Goal: Task Accomplishment & Management: Complete application form

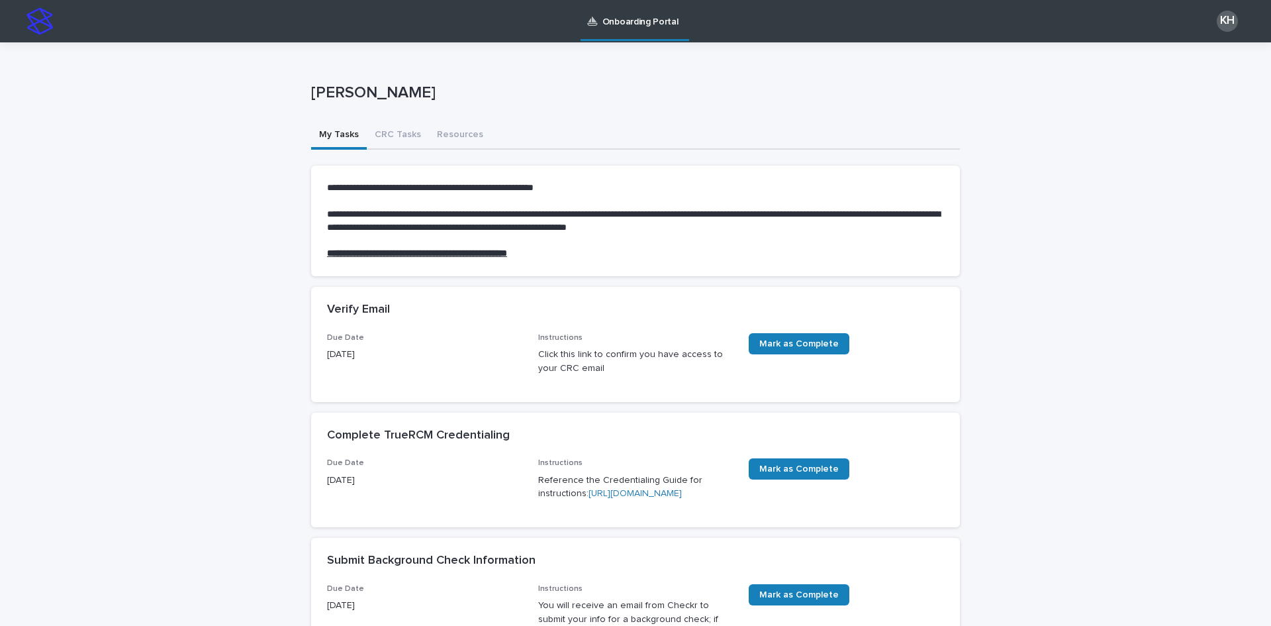
drag, startPoint x: 456, startPoint y: 93, endPoint x: 685, endPoint y: 89, distance: 229.1
click at [213, 95] on div "**********" at bounding box center [635, 580] width 1271 height 1077
click at [685, 89] on p "[PERSON_NAME]" at bounding box center [632, 92] width 643 height 19
